Goal: Complete application form

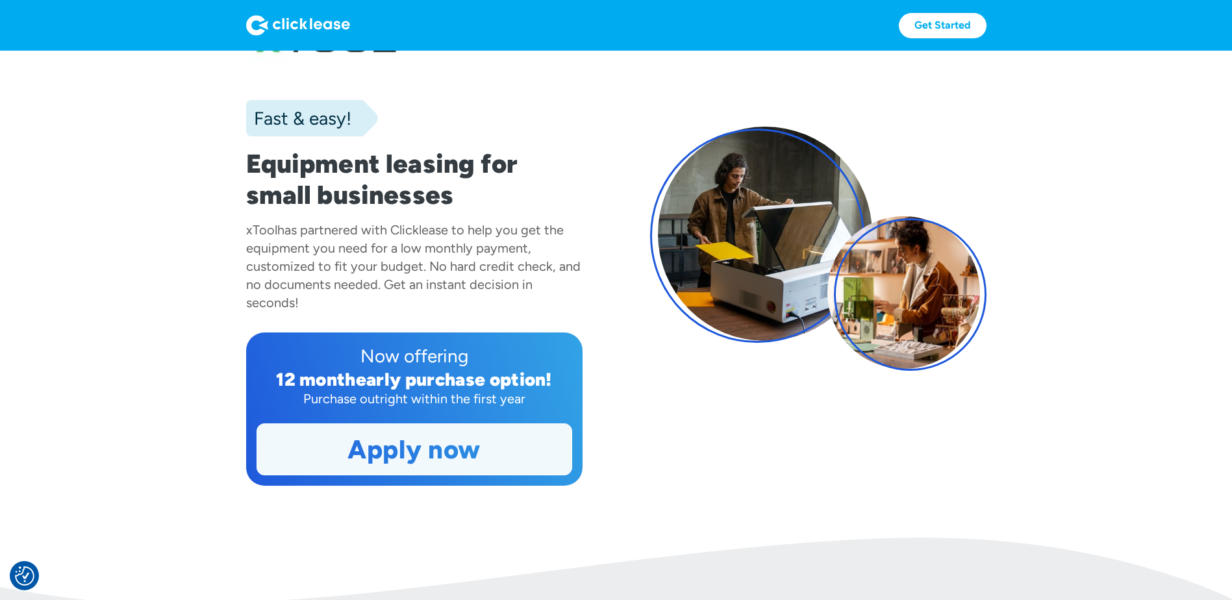
click at [459, 450] on link "Apply now" at bounding box center [414, 449] width 314 height 51
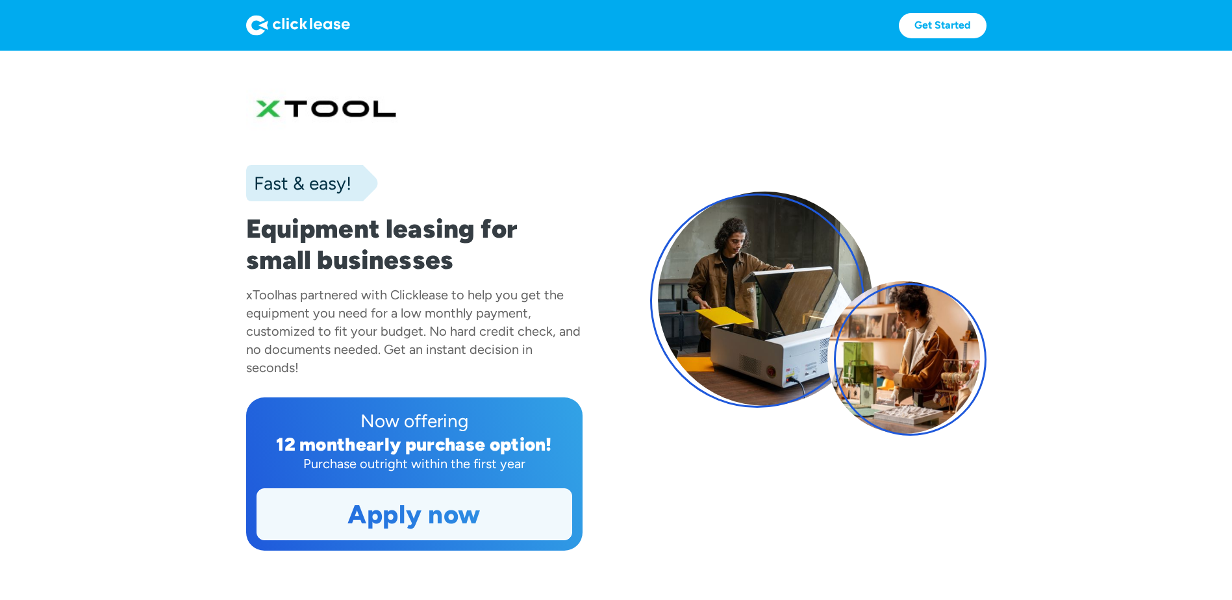
click at [439, 519] on link "Apply now" at bounding box center [414, 514] width 314 height 51
click at [444, 513] on link "Apply now" at bounding box center [414, 514] width 314 height 51
